Goal: Find specific page/section: Find specific page/section

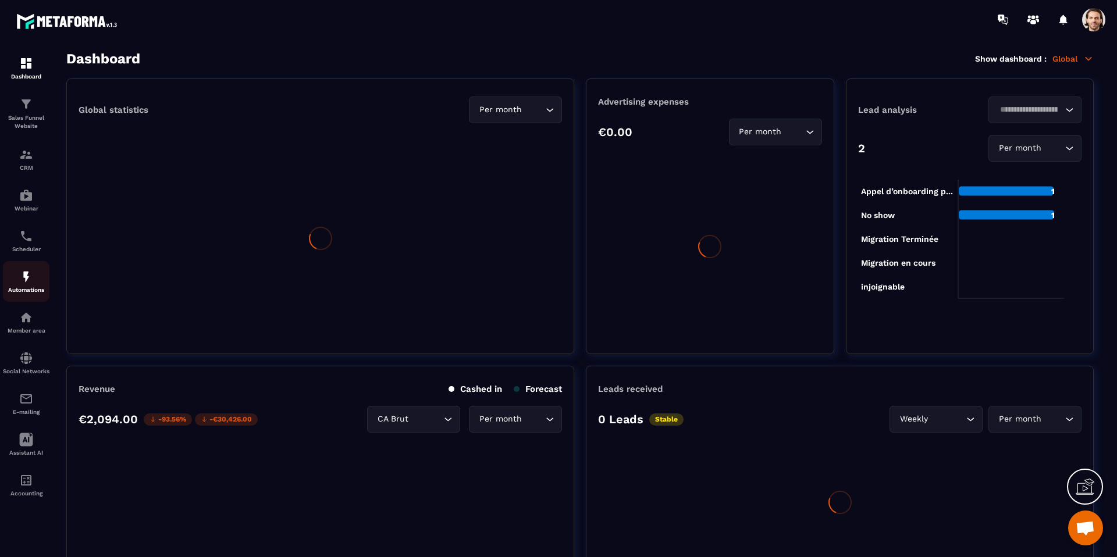
click at [34, 288] on p "Automations" at bounding box center [26, 290] width 47 height 6
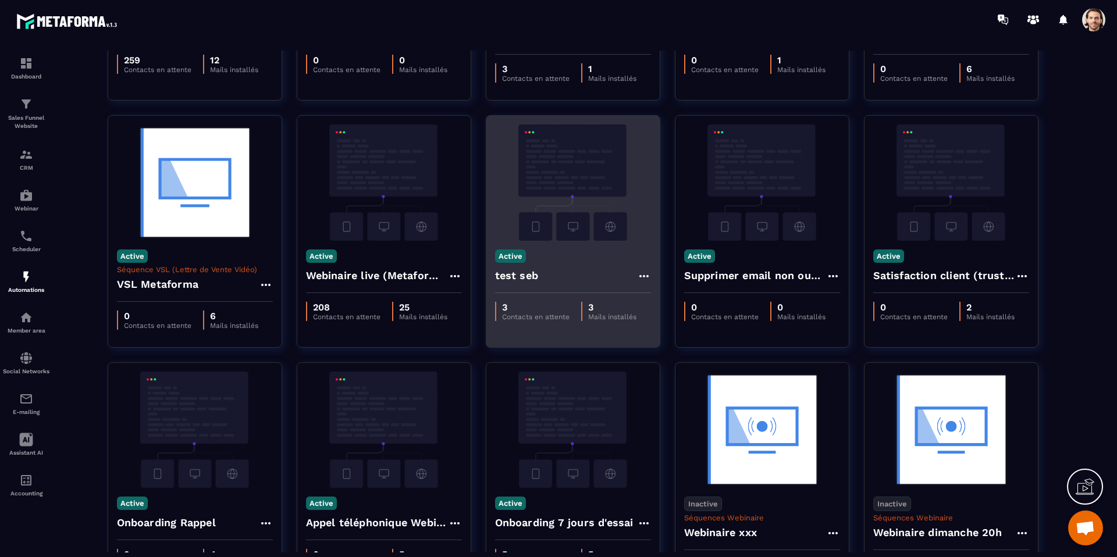
scroll to position [224, 0]
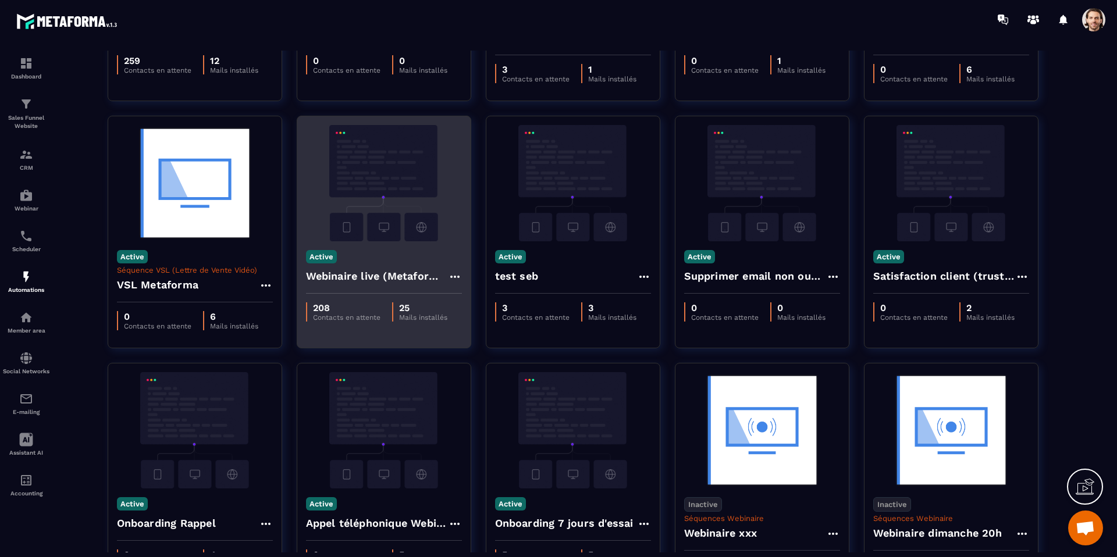
click at [401, 277] on h4 "Webinaire live (Metaforma)" at bounding box center [377, 276] width 142 height 16
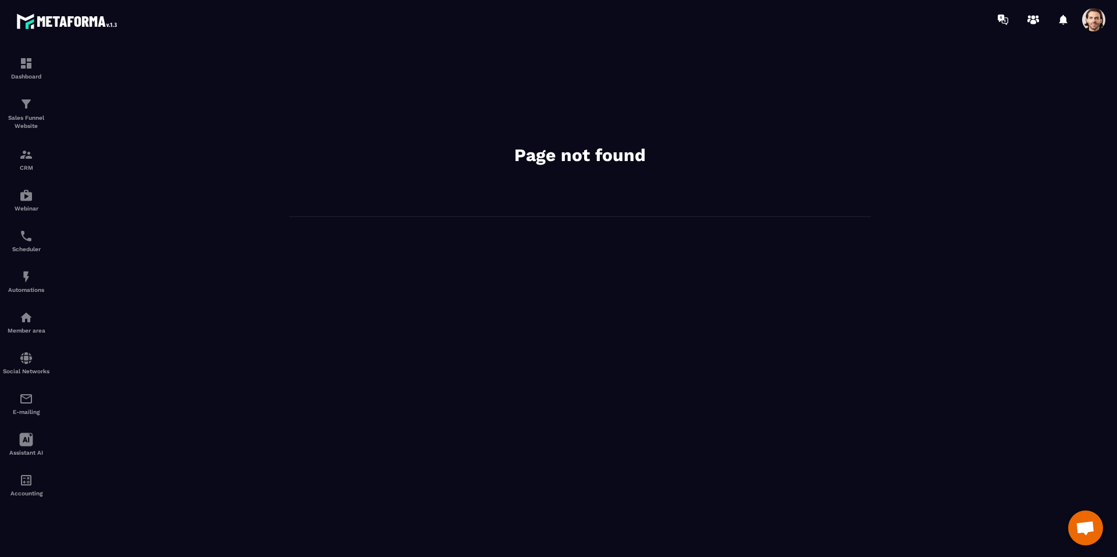
click at [1092, 14] on span at bounding box center [1093, 19] width 23 height 23
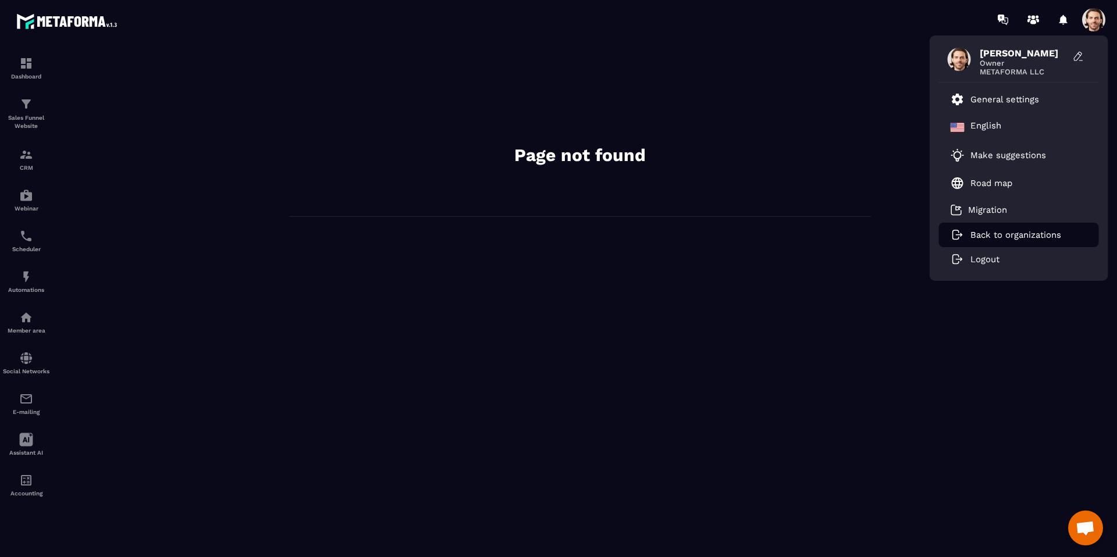
click at [1028, 231] on p "Back to organizations" at bounding box center [1015, 235] width 91 height 10
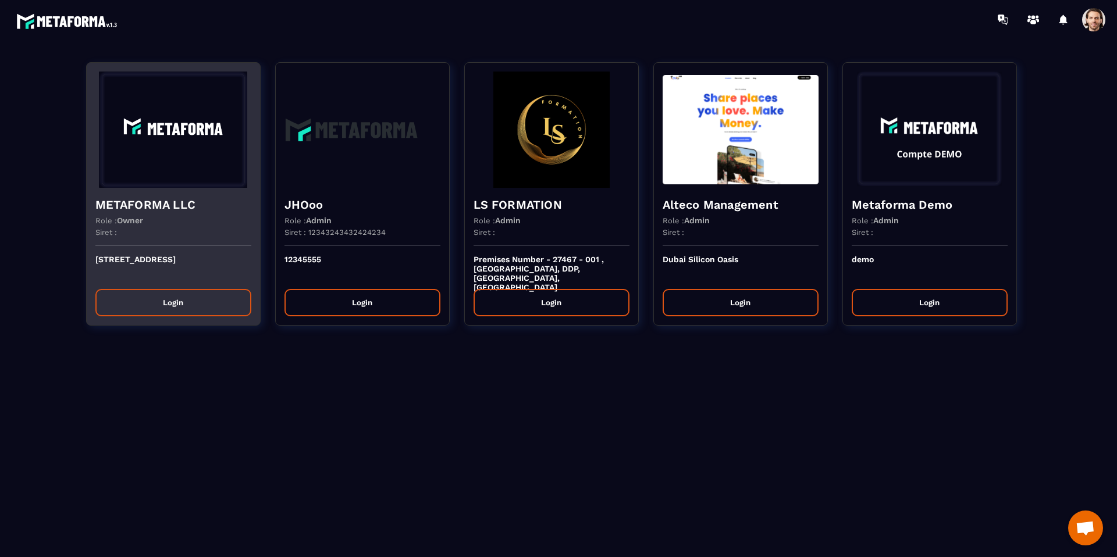
click at [226, 222] on div "Role : Owner" at bounding box center [173, 220] width 156 height 9
